Goal: Check status

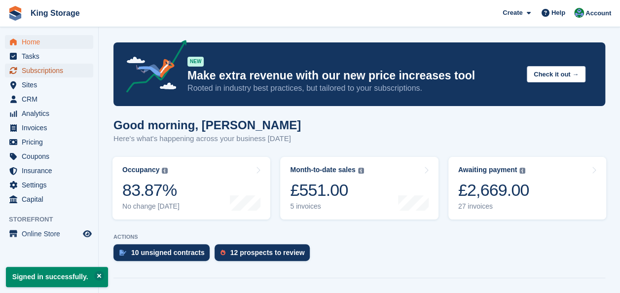
click at [43, 72] on span "Subscriptions" at bounding box center [51, 71] width 59 height 14
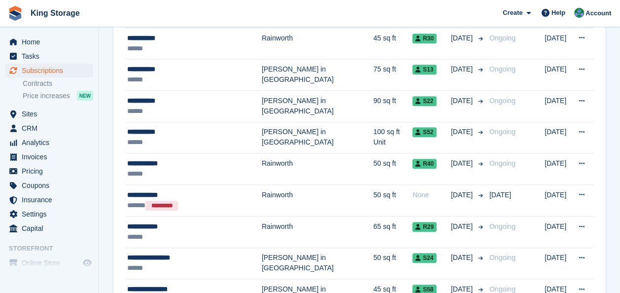
scroll to position [415, 0]
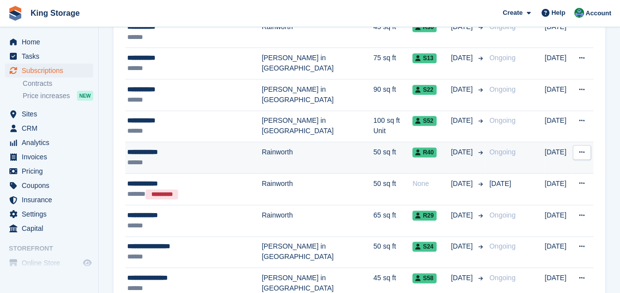
click at [213, 159] on div "******" at bounding box center [194, 162] width 135 height 10
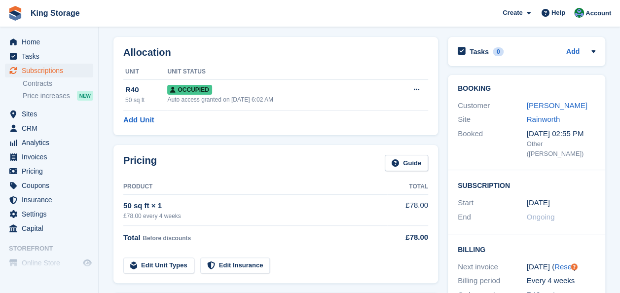
scroll to position [39, 0]
